Goal: Ask a question

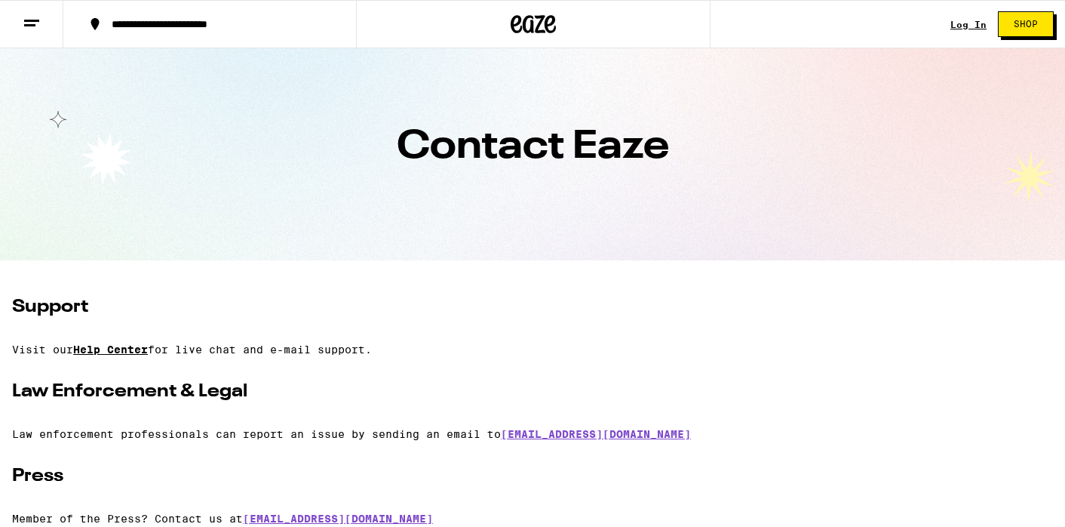
click at [138, 345] on link "Help Center" at bounding box center [110, 349] width 75 height 12
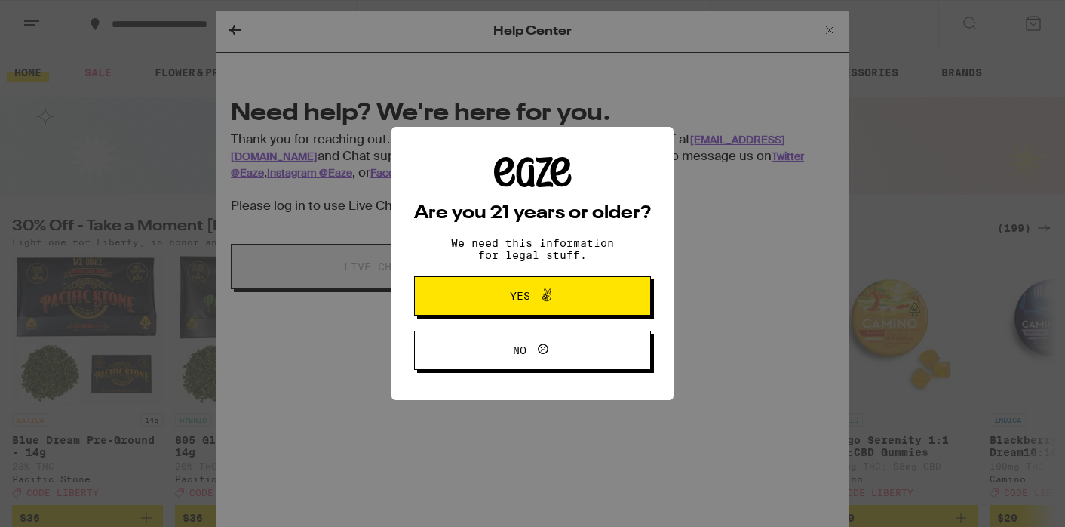
click at [539, 319] on div "Are you 21 years or older? We need this information for legal stuff. Yes No" at bounding box center [532, 264] width 237 height 214
click at [542, 302] on icon at bounding box center [547, 295] width 18 height 18
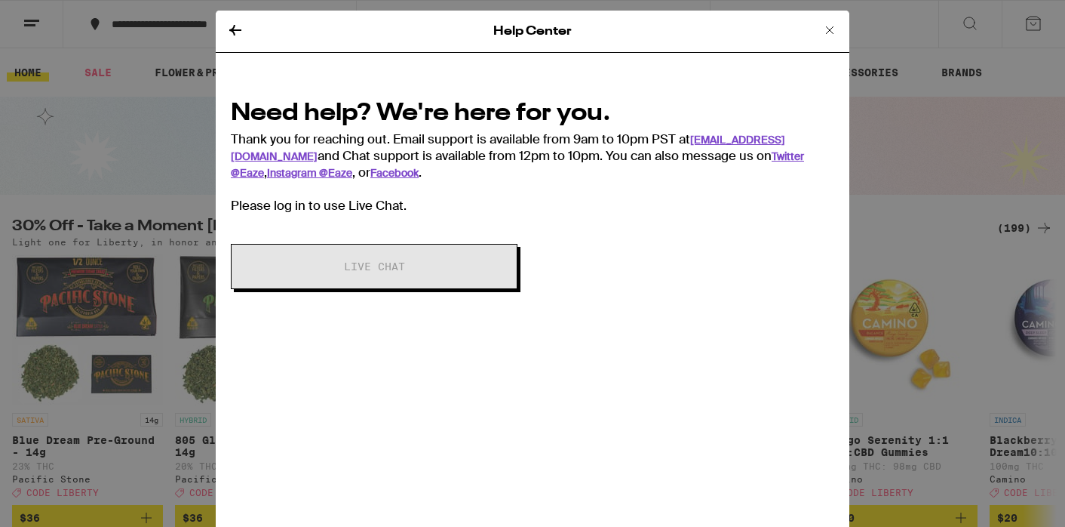
click at [773, 127] on h2 "Need help? We're here for you." at bounding box center [533, 114] width 604 height 34
click at [769, 134] on link "[EMAIL_ADDRESS][DOMAIN_NAME]" at bounding box center [508, 148] width 555 height 30
